Goal: Check status: Check status

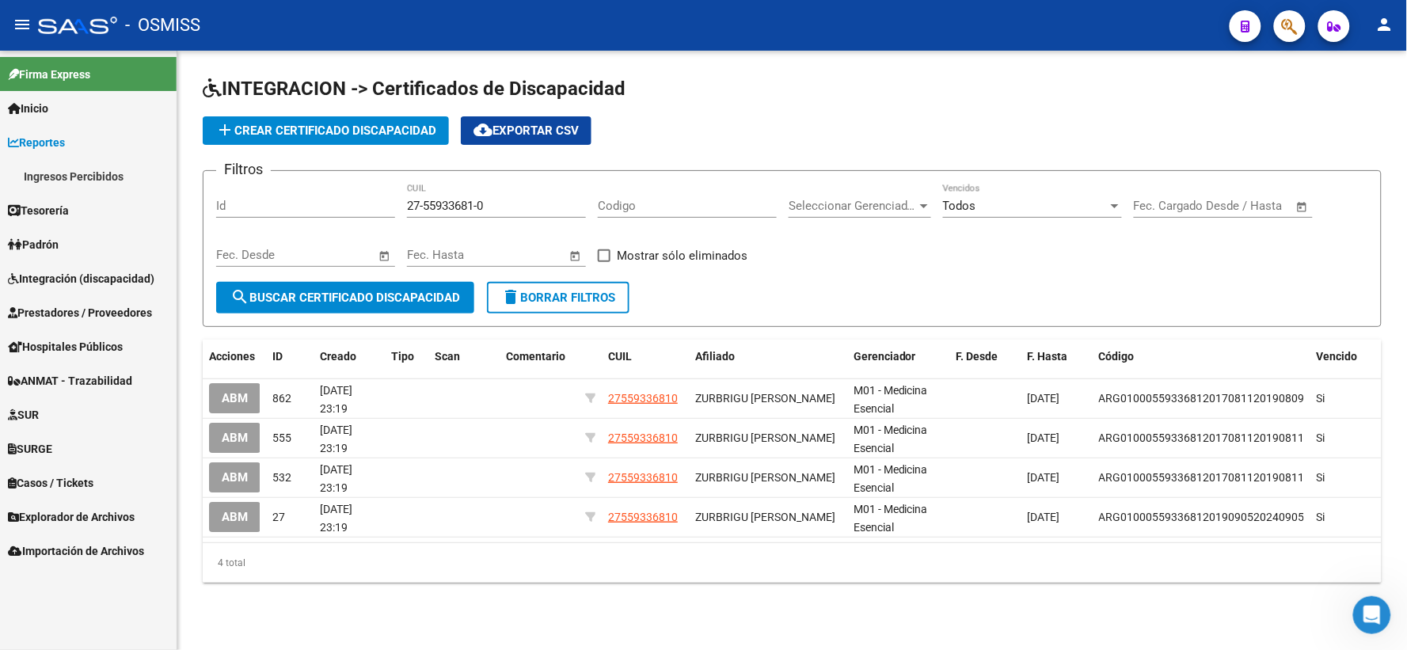
scroll to position [1114, 0]
click at [1238, 251] on div "Filtros Id 27-55933681-0 CUIL Codigo Seleccionar Gerenciador Seleccionar Gerenc…" at bounding box center [792, 233] width 1152 height 98
click at [64, 272] on span "Integración (discapacidad)" at bounding box center [81, 278] width 147 height 17
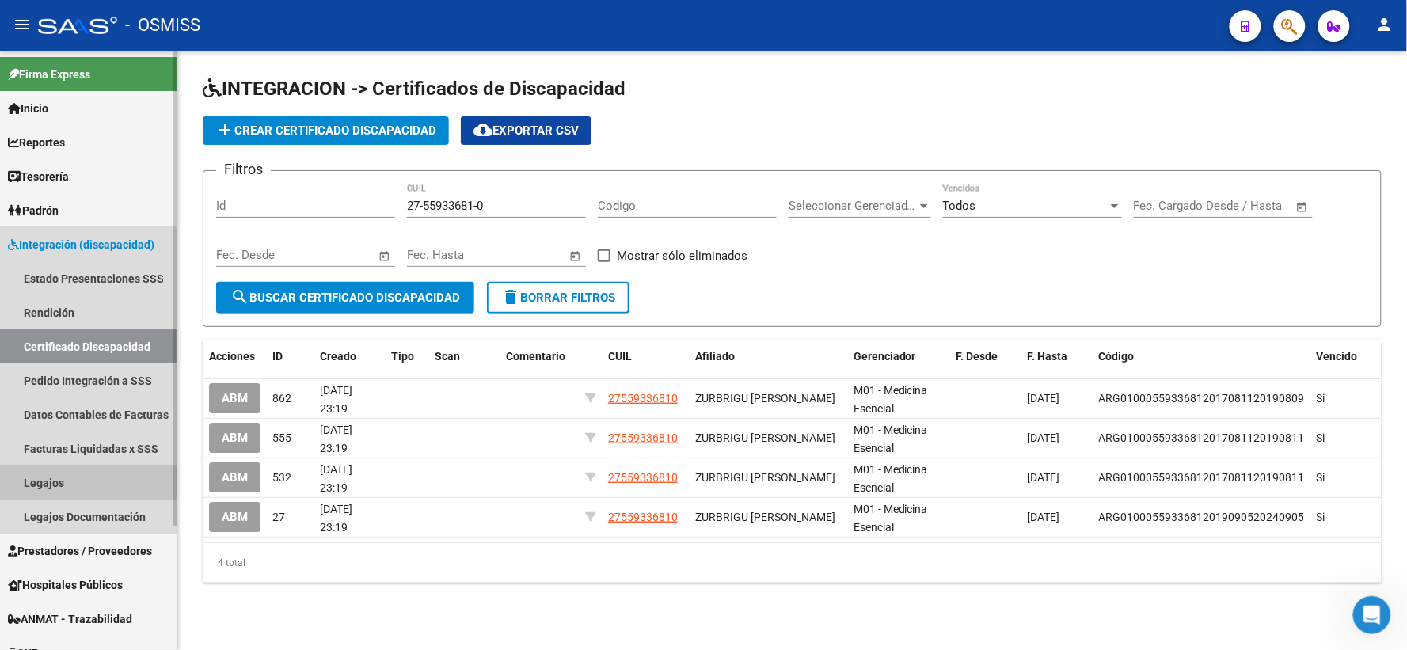
click at [40, 482] on link "Legajos" at bounding box center [88, 483] width 177 height 34
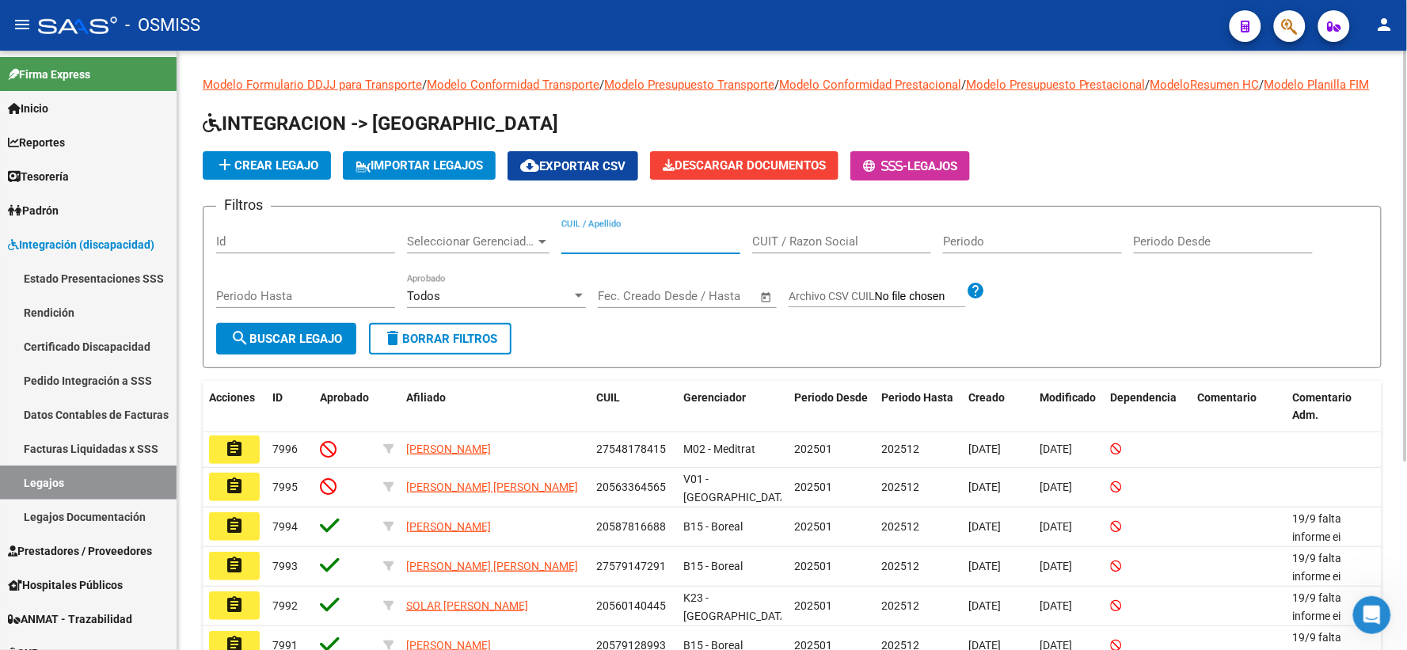
click at [622, 249] on input "CUIL / Apellido" at bounding box center [651, 241] width 179 height 14
paste input "20573674368"
type input "20573674368"
click at [282, 346] on span "search Buscar Legajo" at bounding box center [286, 339] width 112 height 14
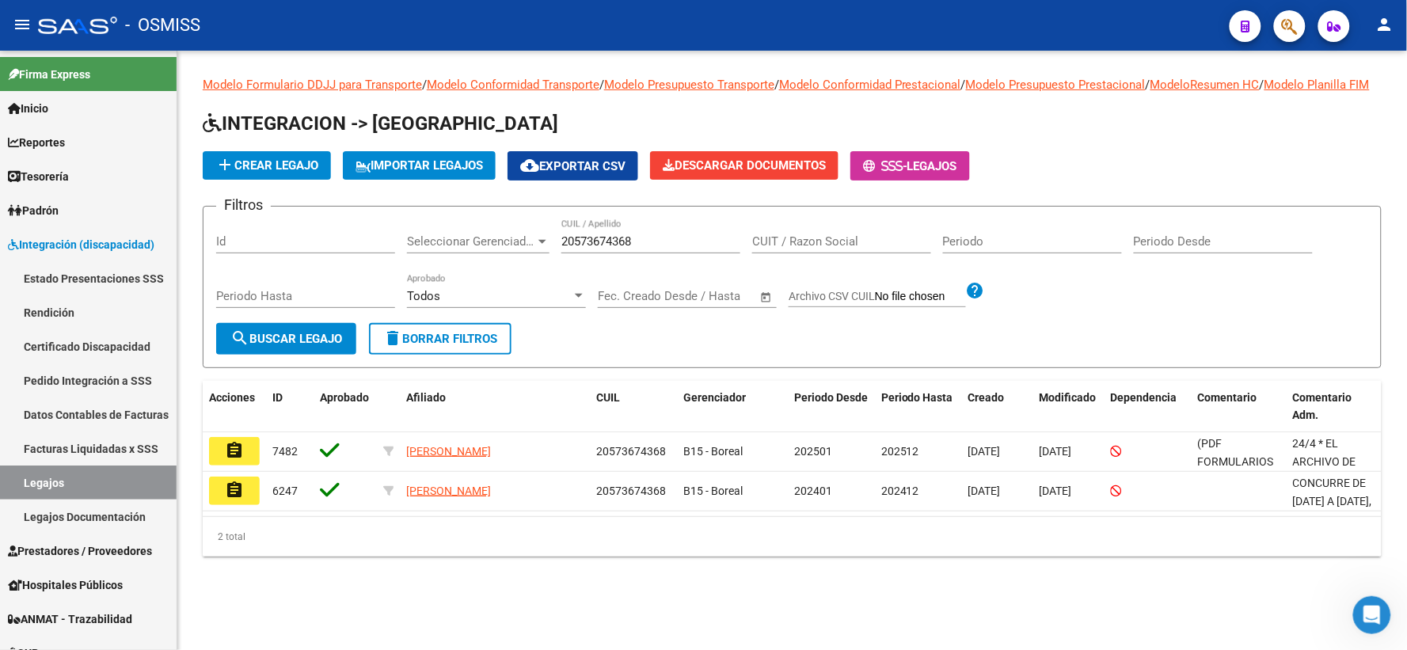
click at [230, 460] on mat-icon "assignment" at bounding box center [234, 450] width 19 height 19
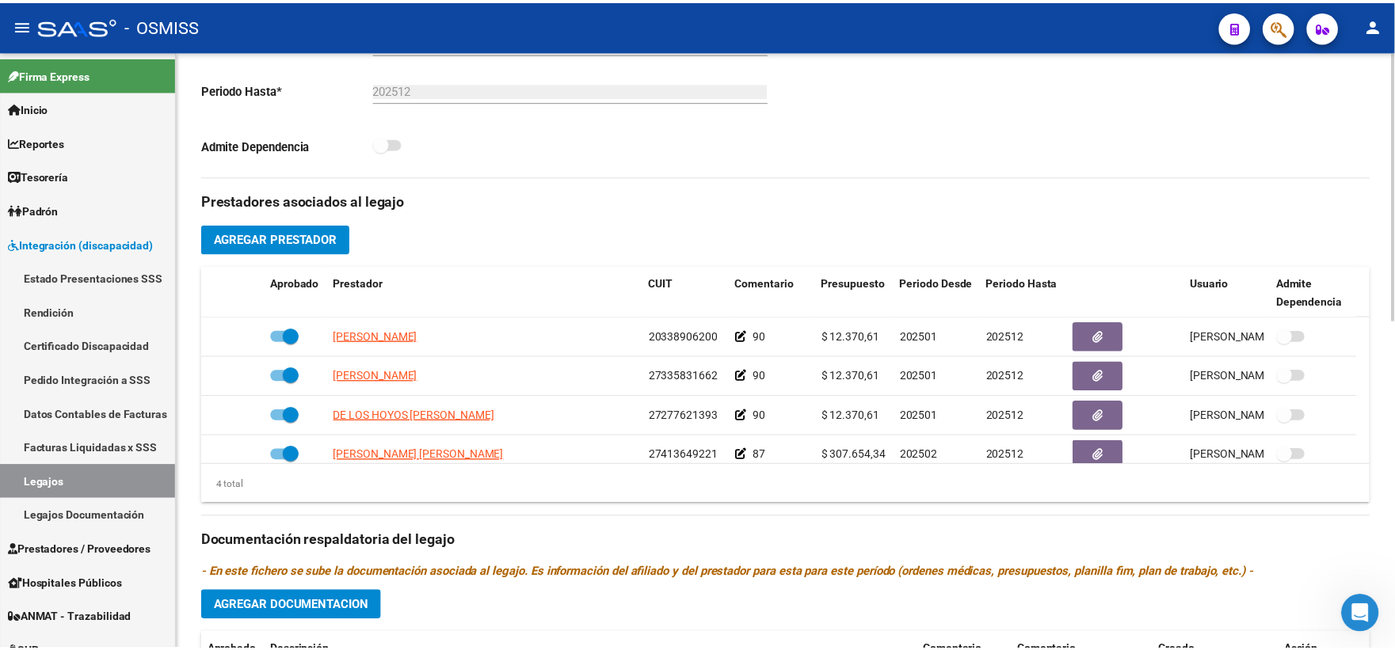
scroll to position [16, 0]
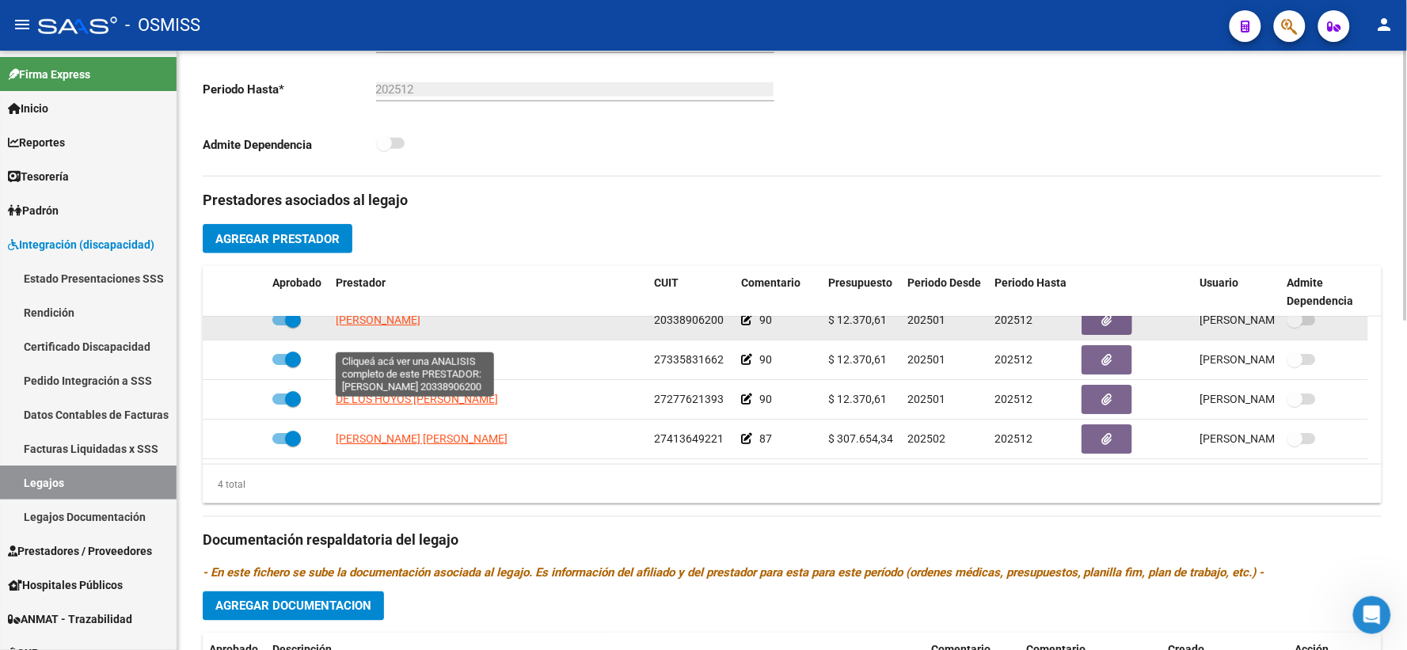
click at [421, 326] on span "[PERSON_NAME]" at bounding box center [378, 320] width 85 height 13
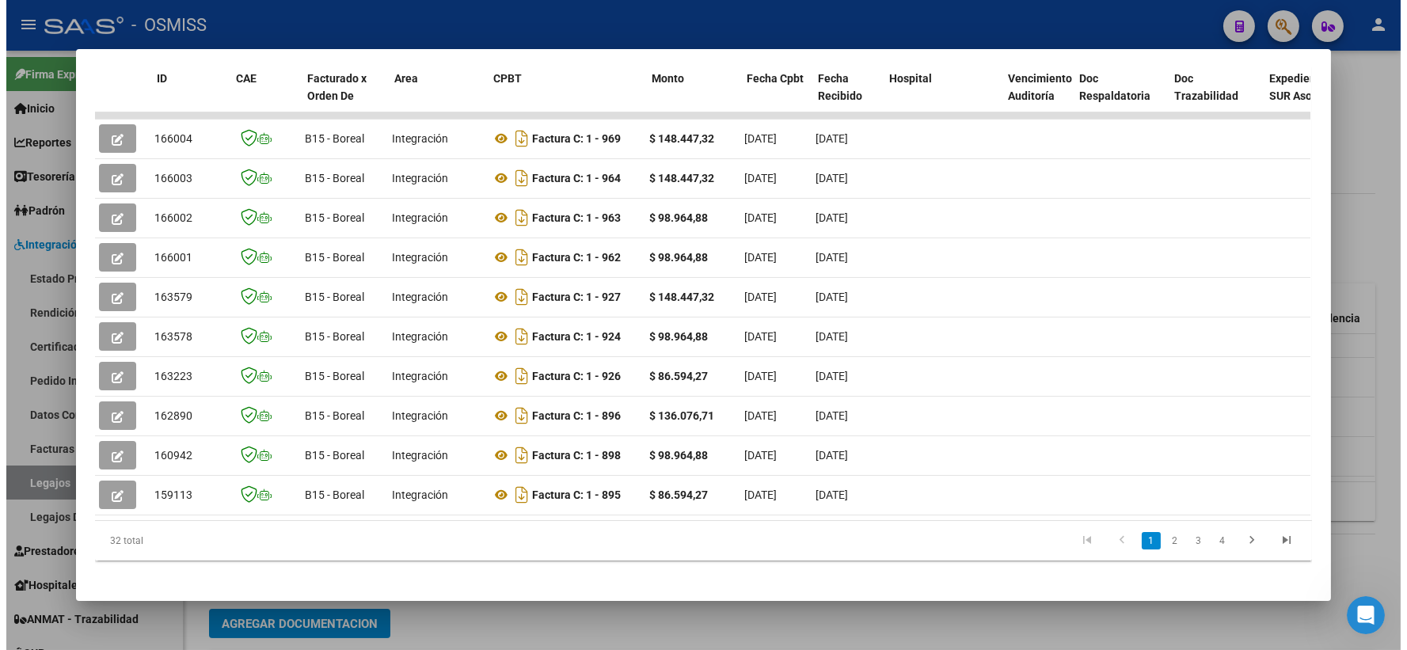
scroll to position [0, 0]
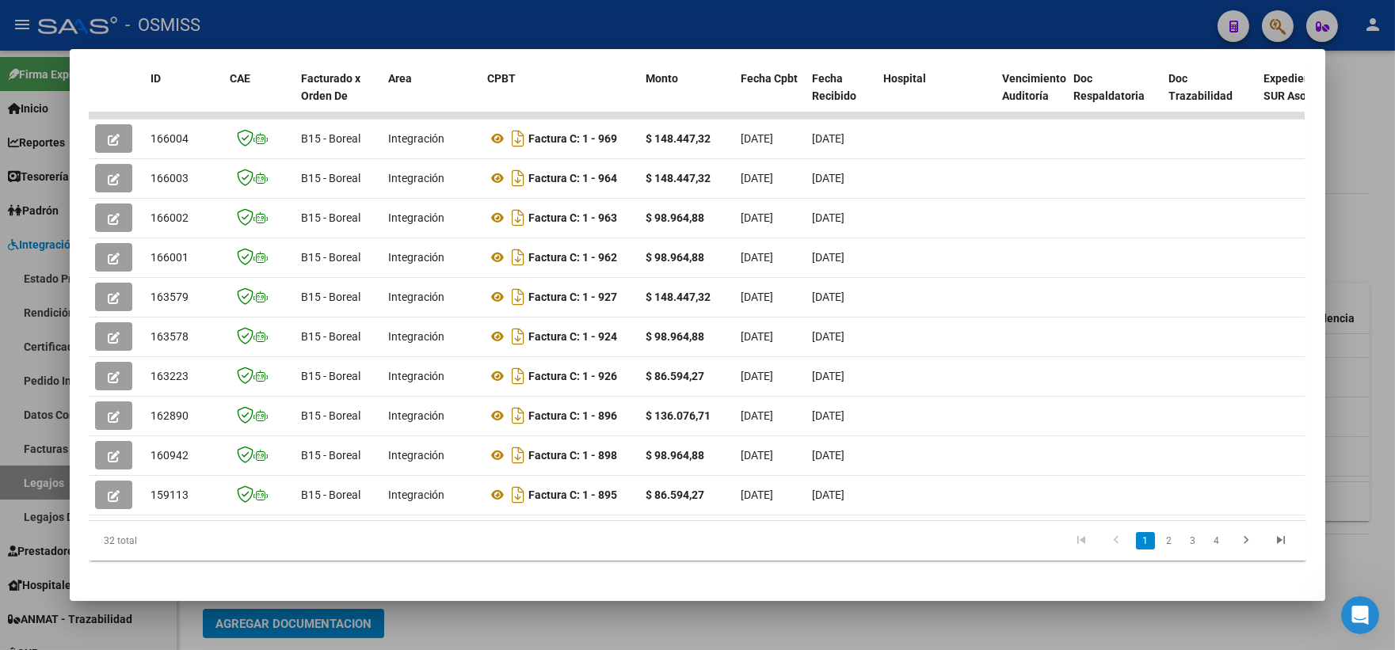
click at [1370, 194] on div at bounding box center [697, 325] width 1395 height 650
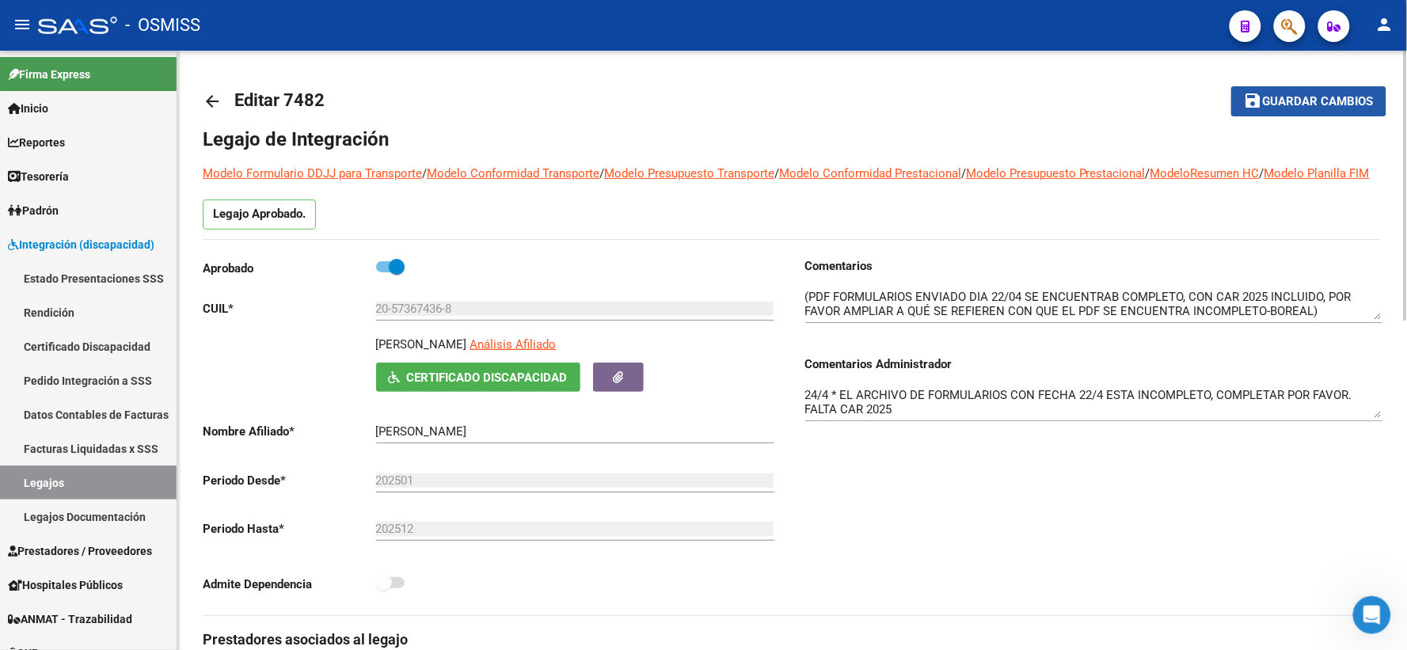
click at [1295, 97] on span "Guardar cambios" at bounding box center [1318, 102] width 111 height 14
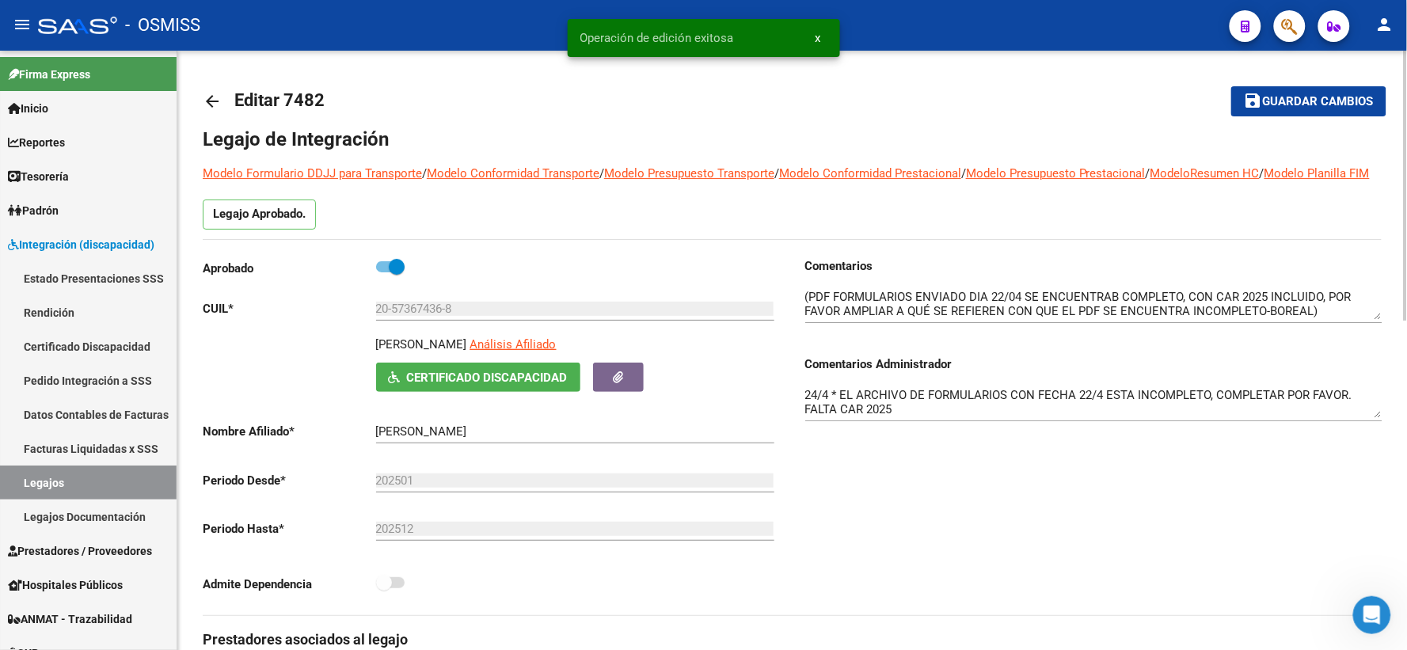
click at [211, 96] on mat-icon "arrow_back" at bounding box center [212, 101] width 19 height 19
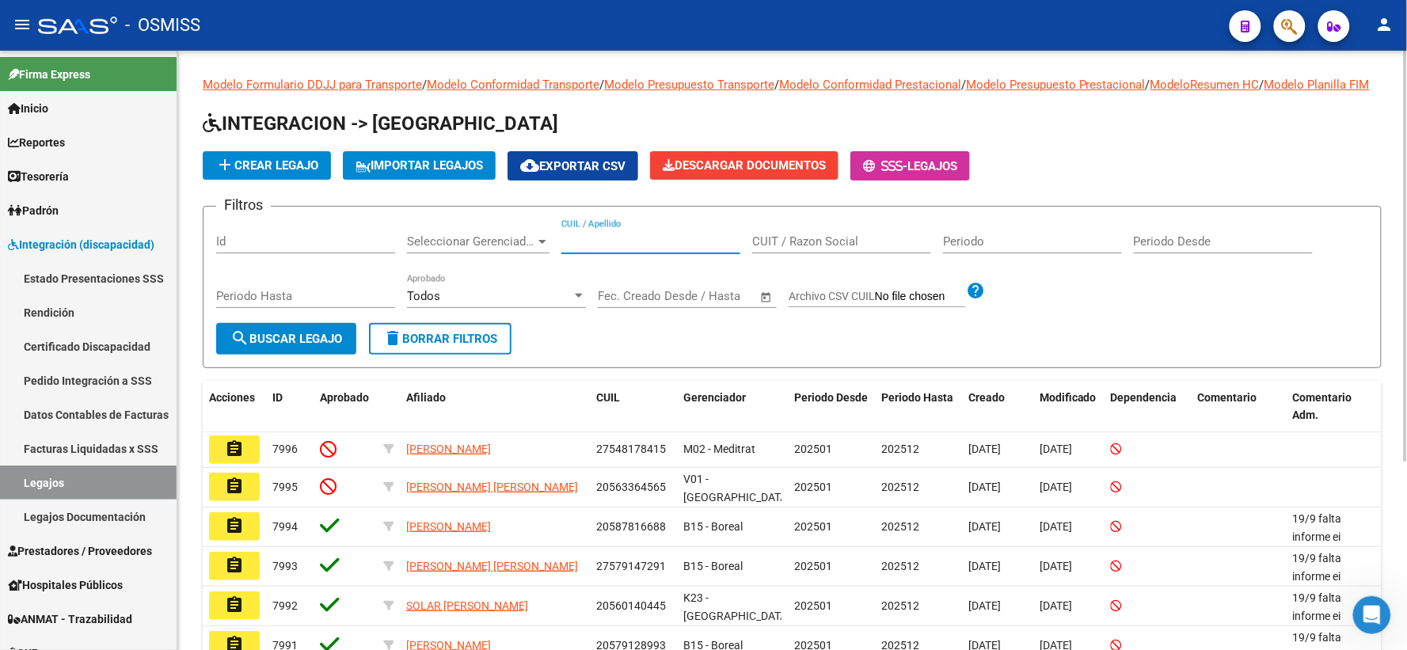
paste input "20338906200"
type input "20338906200"
click at [322, 346] on span "search Buscar Legajo" at bounding box center [286, 339] width 112 height 14
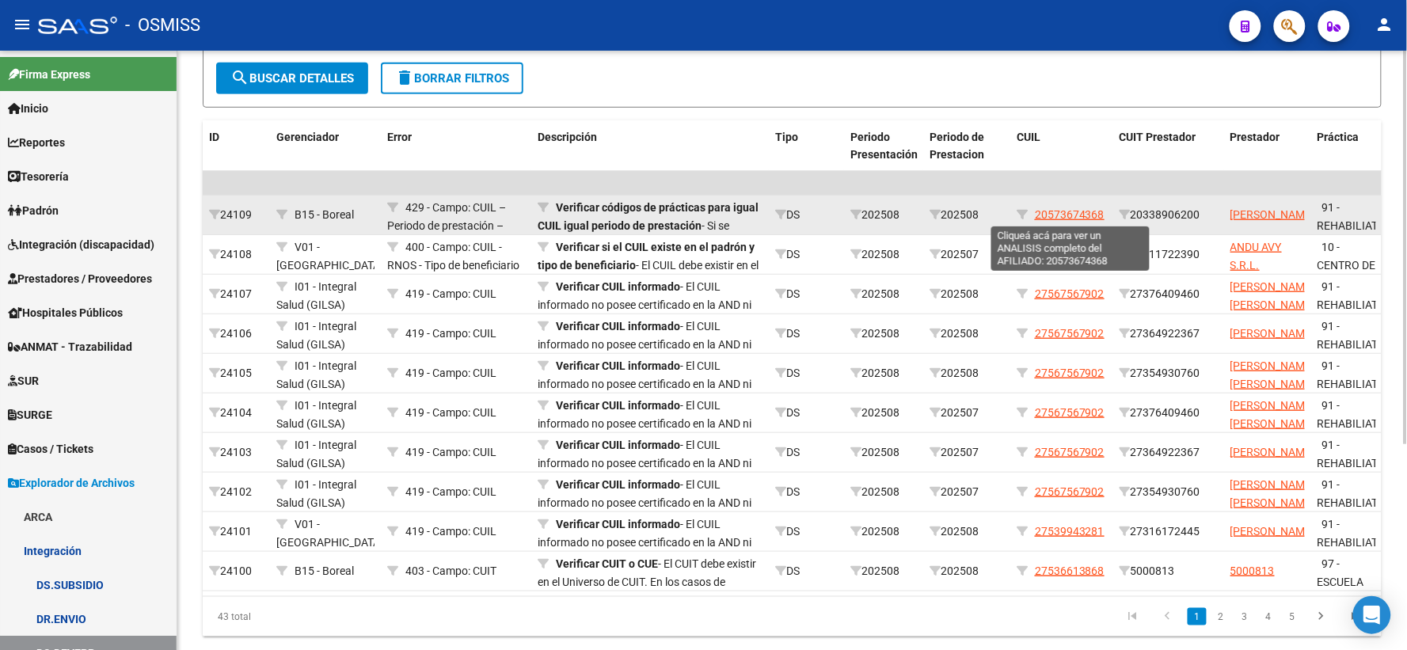
click at [1056, 216] on span "20573674368" at bounding box center [1070, 214] width 70 height 13
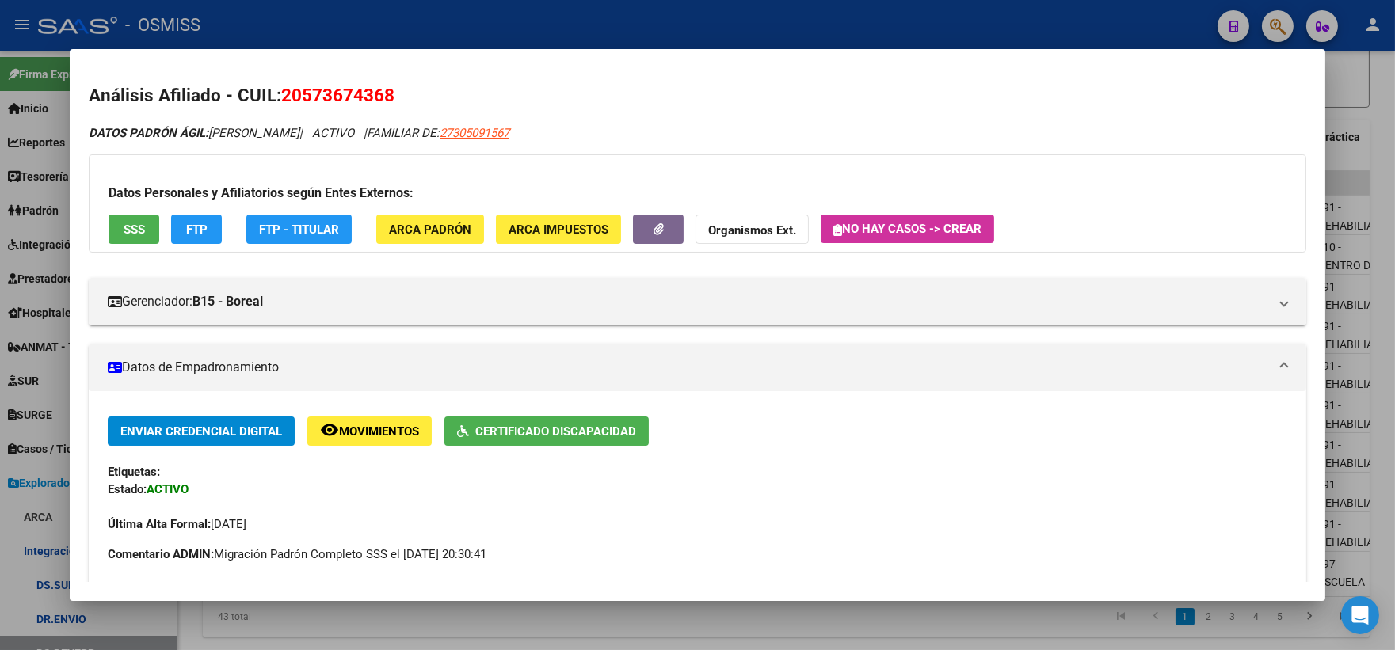
click at [309, 89] on span "20573674368" at bounding box center [337, 95] width 113 height 21
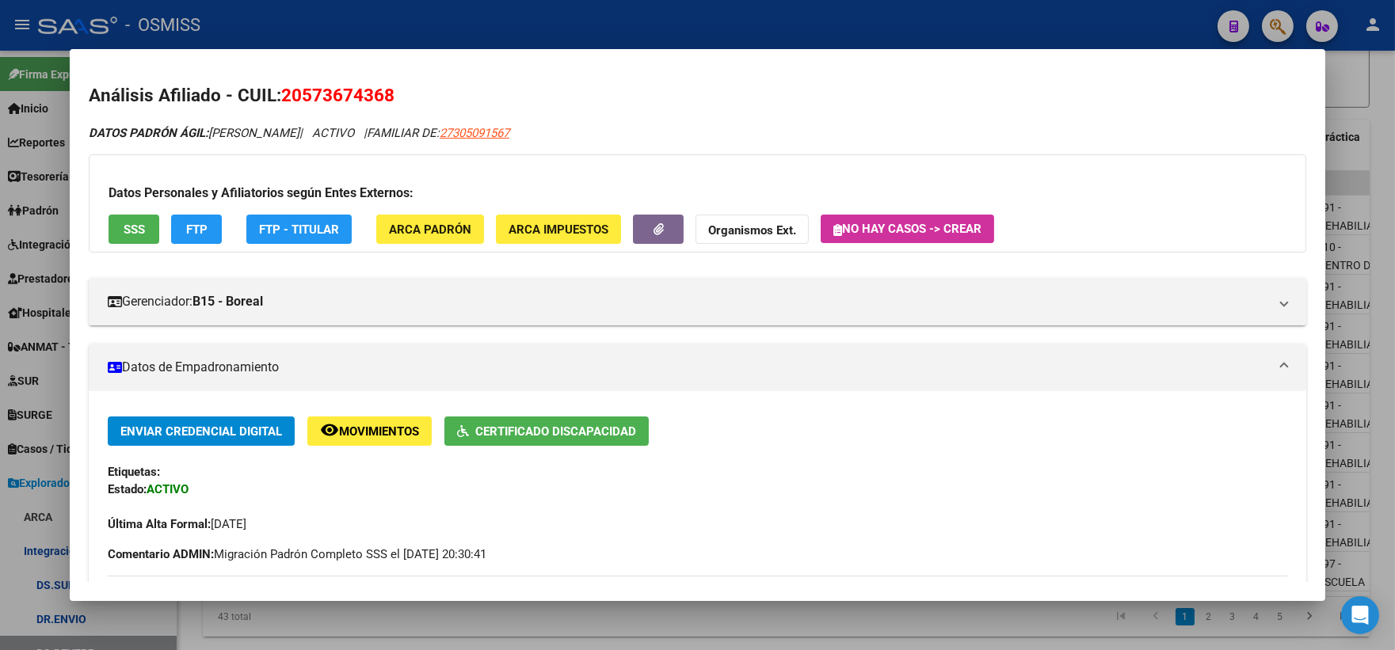
click at [1376, 135] on div at bounding box center [697, 325] width 1395 height 650
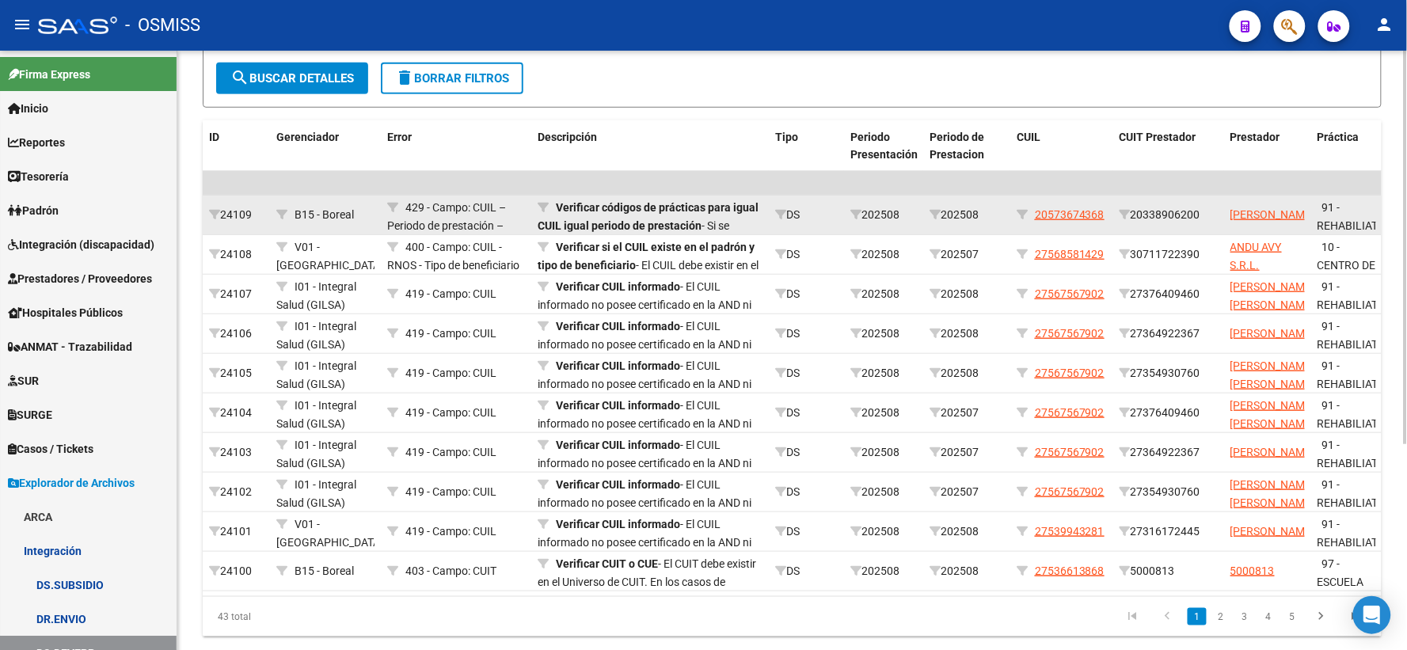
click at [1050, 217] on span "20573674368" at bounding box center [1070, 214] width 70 height 13
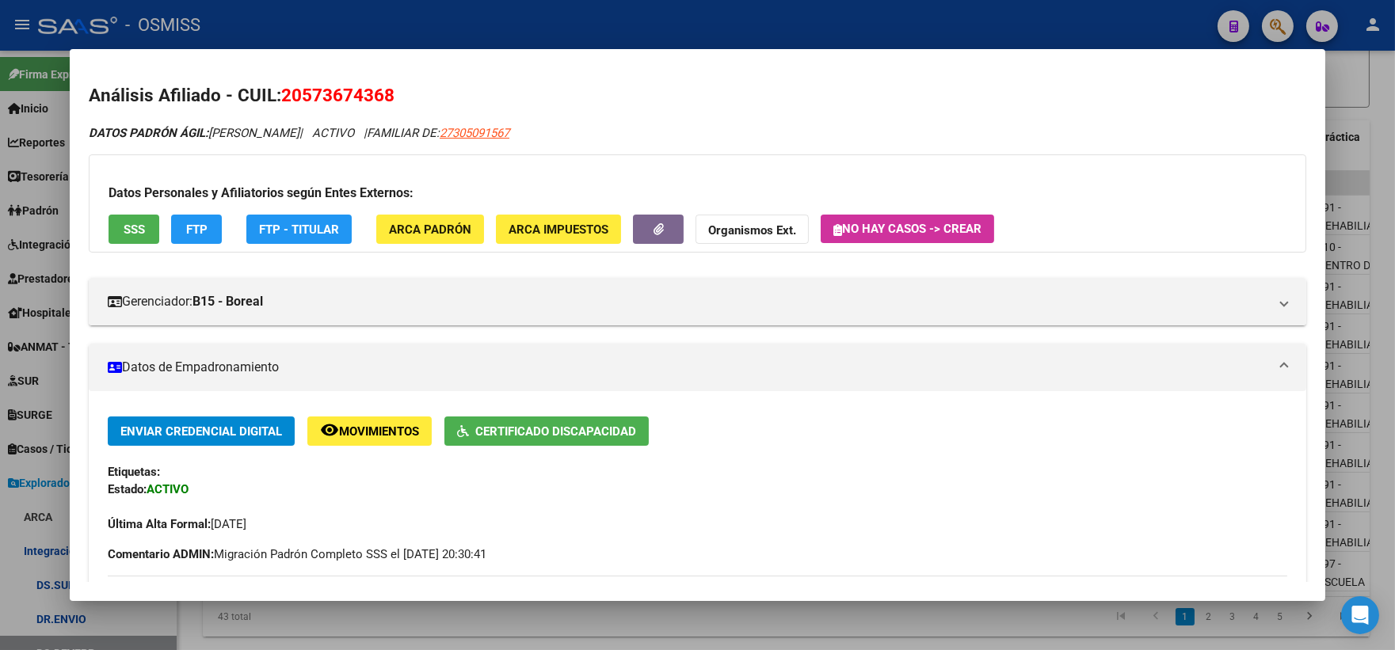
click at [1371, 123] on div at bounding box center [697, 325] width 1395 height 650
